Goal: Information Seeking & Learning: Learn about a topic

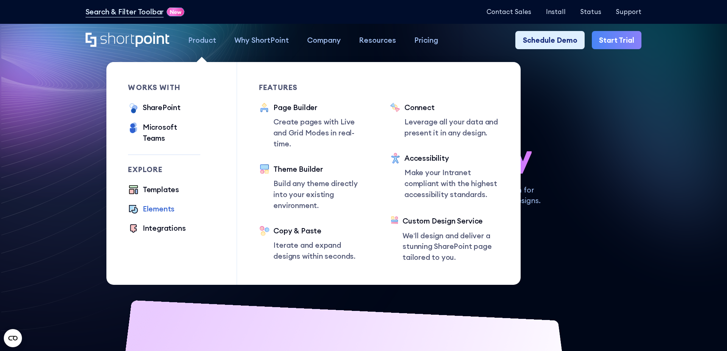
click at [163, 204] on div "Elements" at bounding box center [159, 209] width 32 height 11
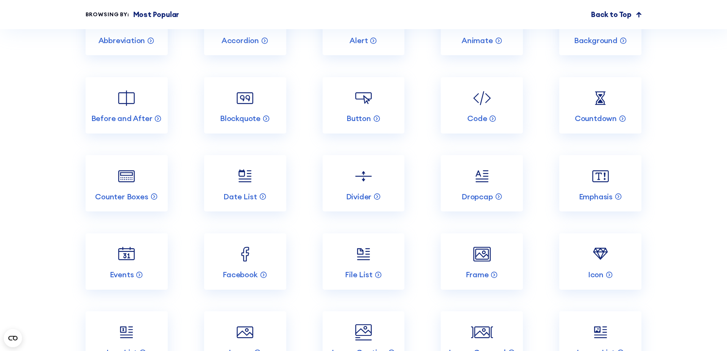
scroll to position [1078, 0]
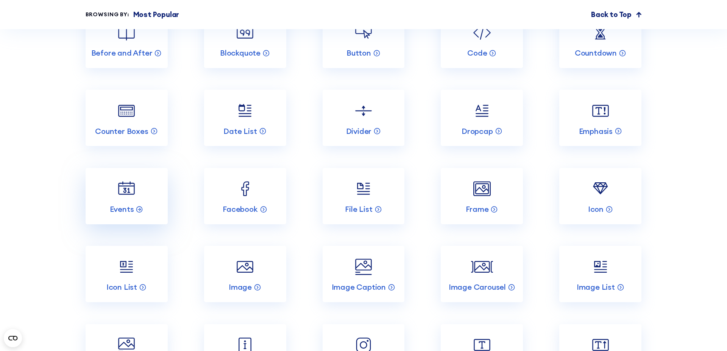
click at [137, 200] on link "Events" at bounding box center [127, 196] width 82 height 56
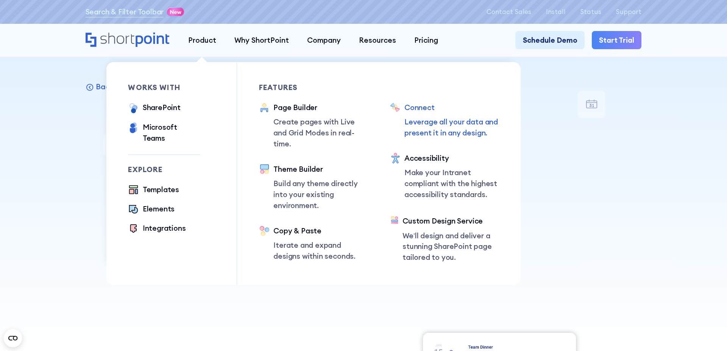
click at [415, 134] on p "Leverage all your data and present it in any design." at bounding box center [451, 128] width 95 height 22
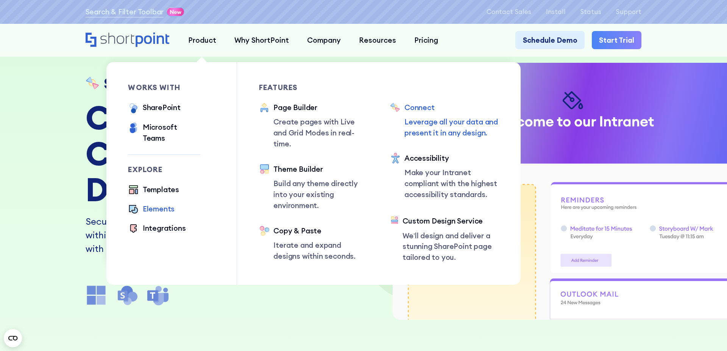
click at [170, 204] on div "Elements" at bounding box center [159, 209] width 32 height 11
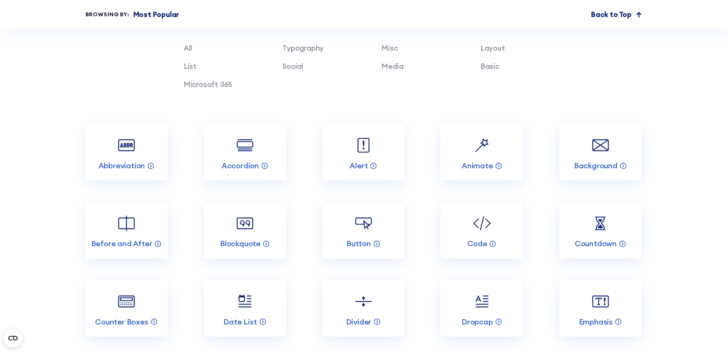
scroll to position [1008, 0]
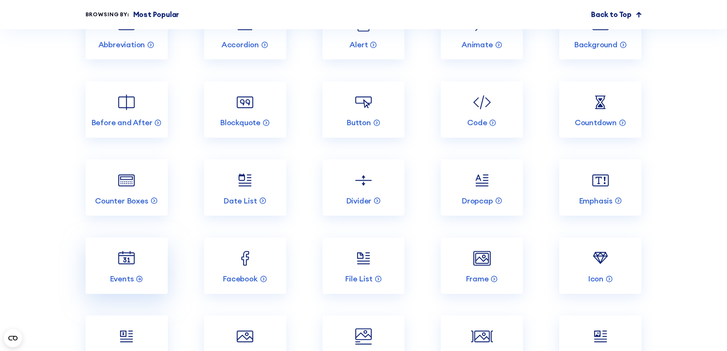
click at [134, 261] on img at bounding box center [126, 259] width 22 height 22
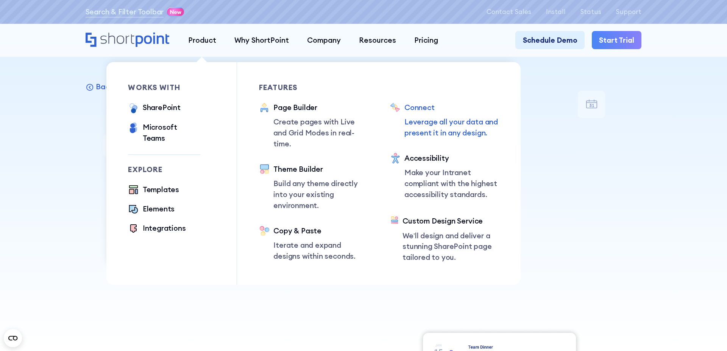
click at [403, 125] on link "Connect Leverage all your data and present it in any design." at bounding box center [444, 120] width 109 height 36
